Goal: Information Seeking & Learning: Find specific fact

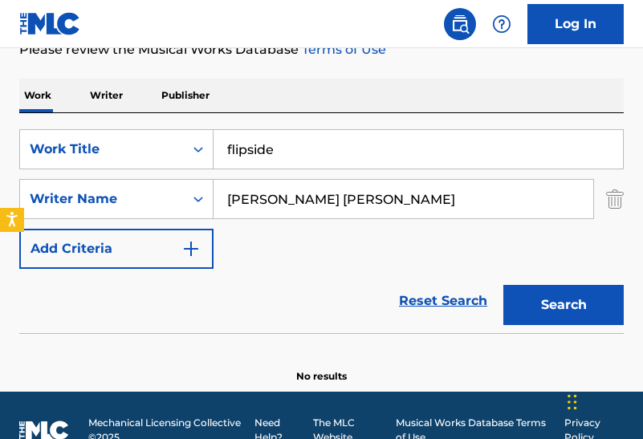
click at [395, 180] on input "Tom William Young" at bounding box center [404, 199] width 380 height 39
paste input "James Lord Pierpont"
type input "James Lord Pierpont"
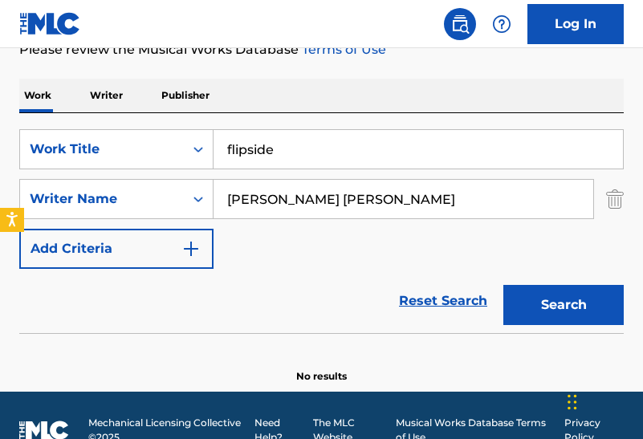
drag, startPoint x: 313, startPoint y: 137, endPoint x: 504, endPoint y: 169, distance: 193.2
click at [504, 169] on div "SearchWithCriteriaf8897484-7bf3-41c6-b3b4-1014edb5099d Work Title flipside Sear…" at bounding box center [321, 199] width 605 height 140
type input "h"
type input "jingle bells"
click at [504, 285] on button "Search" at bounding box center [564, 305] width 120 height 40
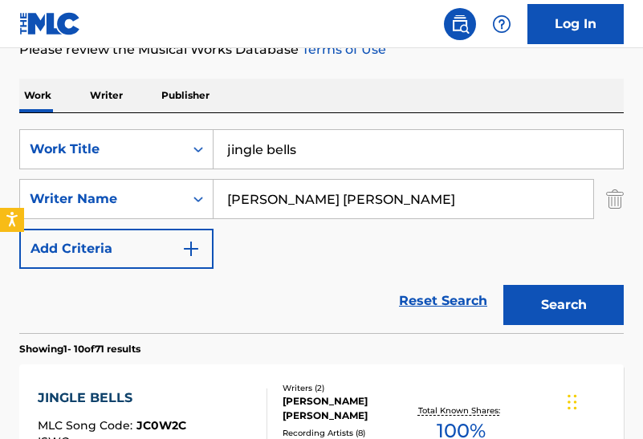
click at [294, 254] on div "SearchWithCriteriaf8897484-7bf3-41c6-b3b4-1014edb5099d Work Title jingle bells …" at bounding box center [321, 199] width 605 height 140
